Goal: Task Accomplishment & Management: Manage account settings

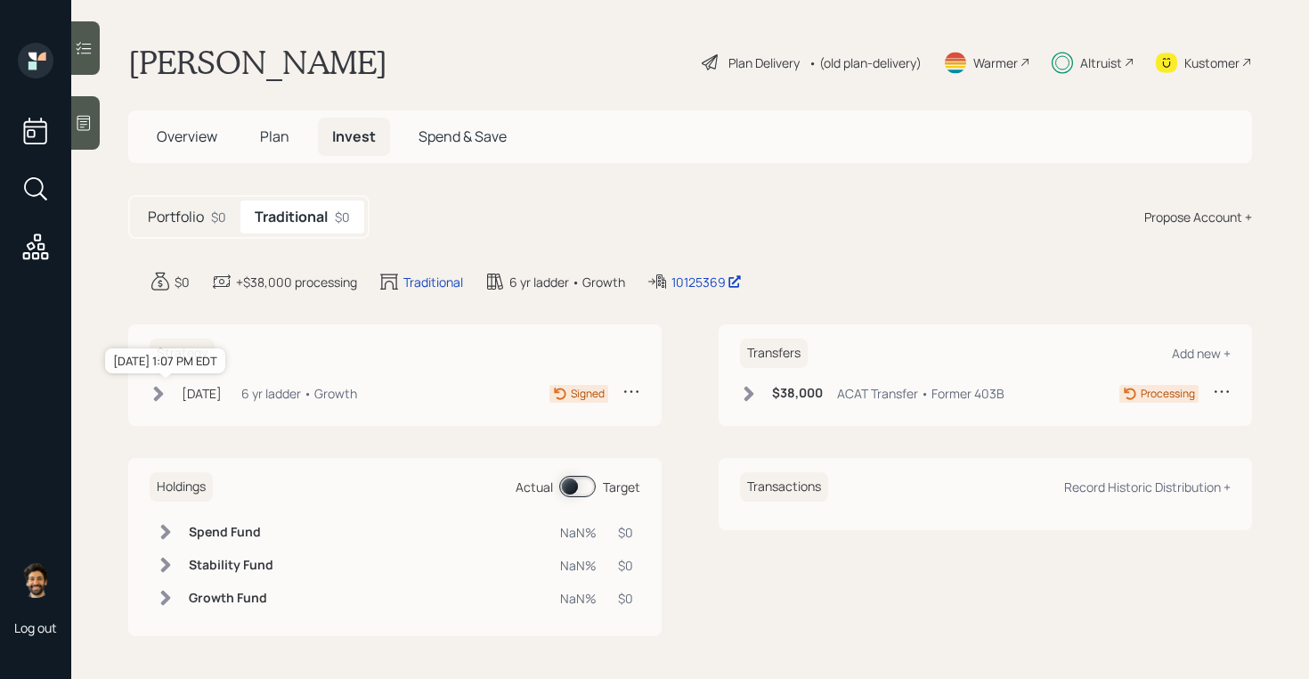
click at [222, 387] on div "[DATE]" at bounding box center [202, 393] width 40 height 19
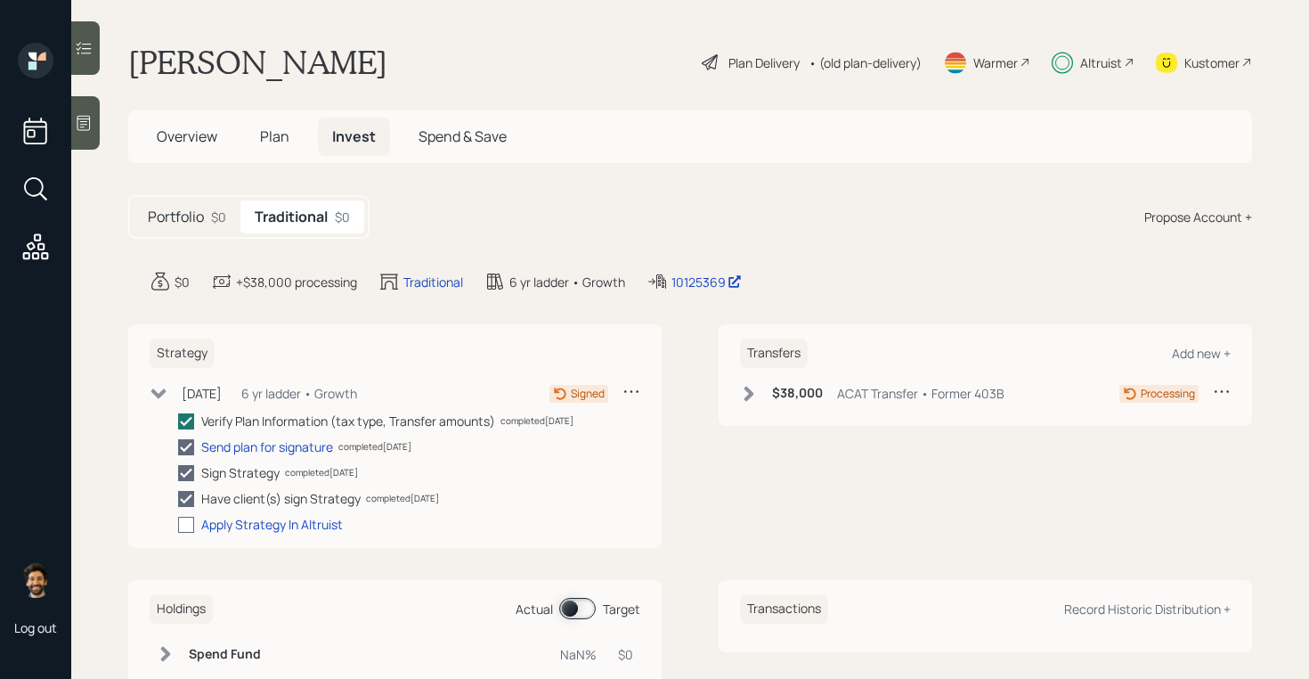
click at [190, 528] on div at bounding box center [186, 524] width 16 height 16
click at [178, 525] on input "checkbox" at bounding box center [177, 524] width 1 height 1
checkbox input "true"
